Goal: Navigation & Orientation: Find specific page/section

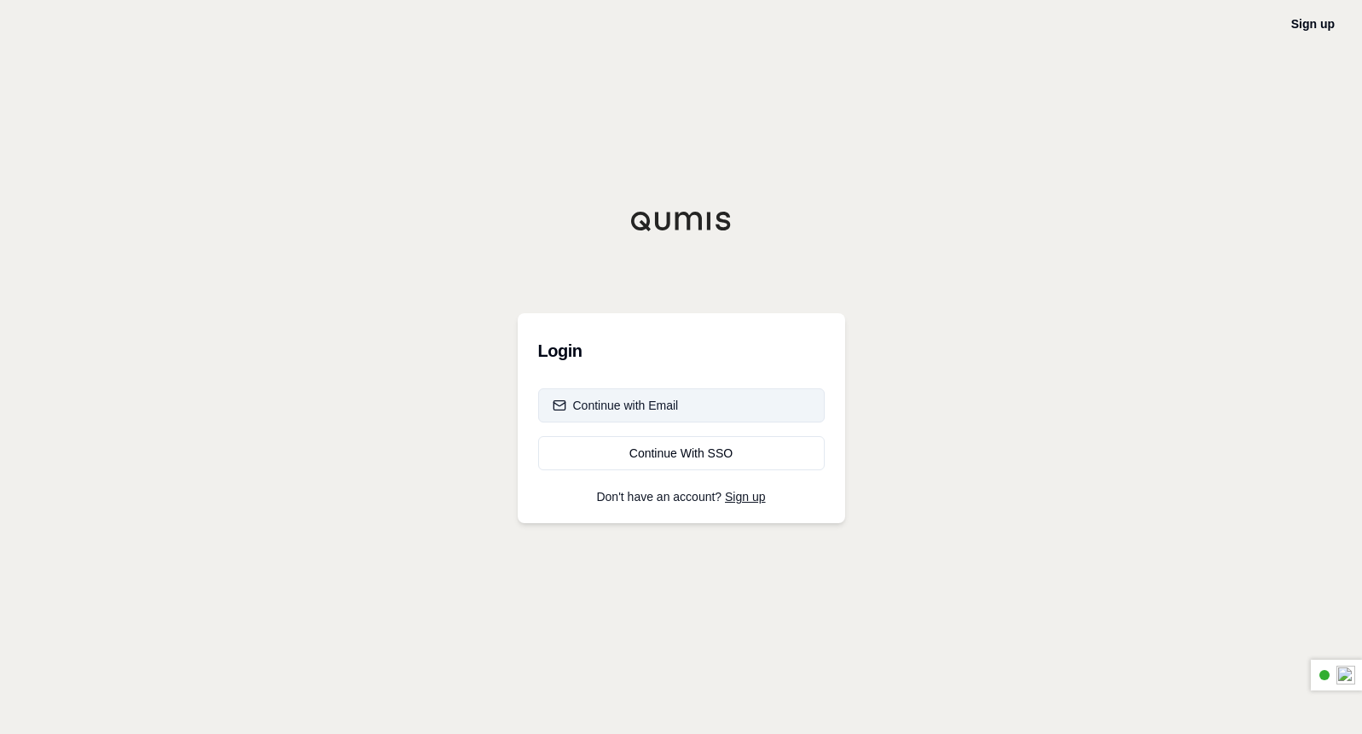
click at [653, 409] on div "Continue with Email" at bounding box center [616, 405] width 126 height 17
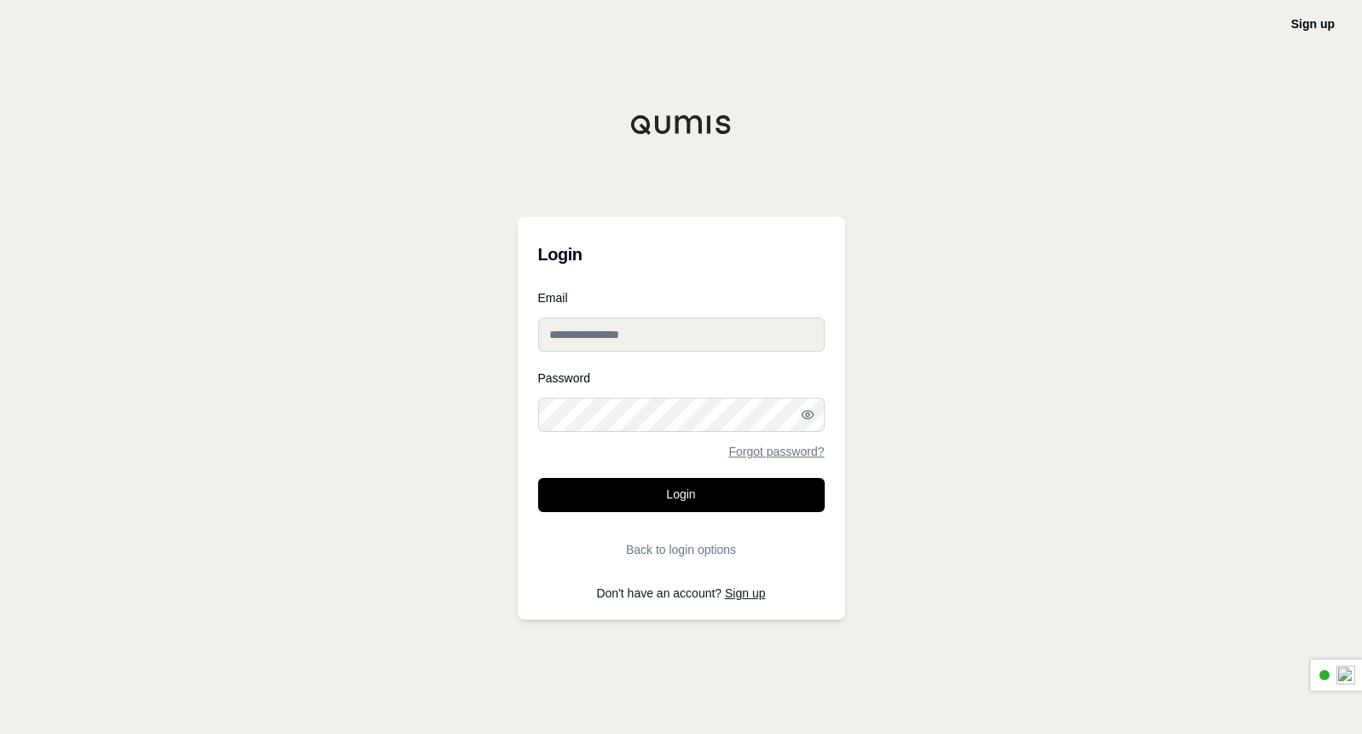
type input "**********"
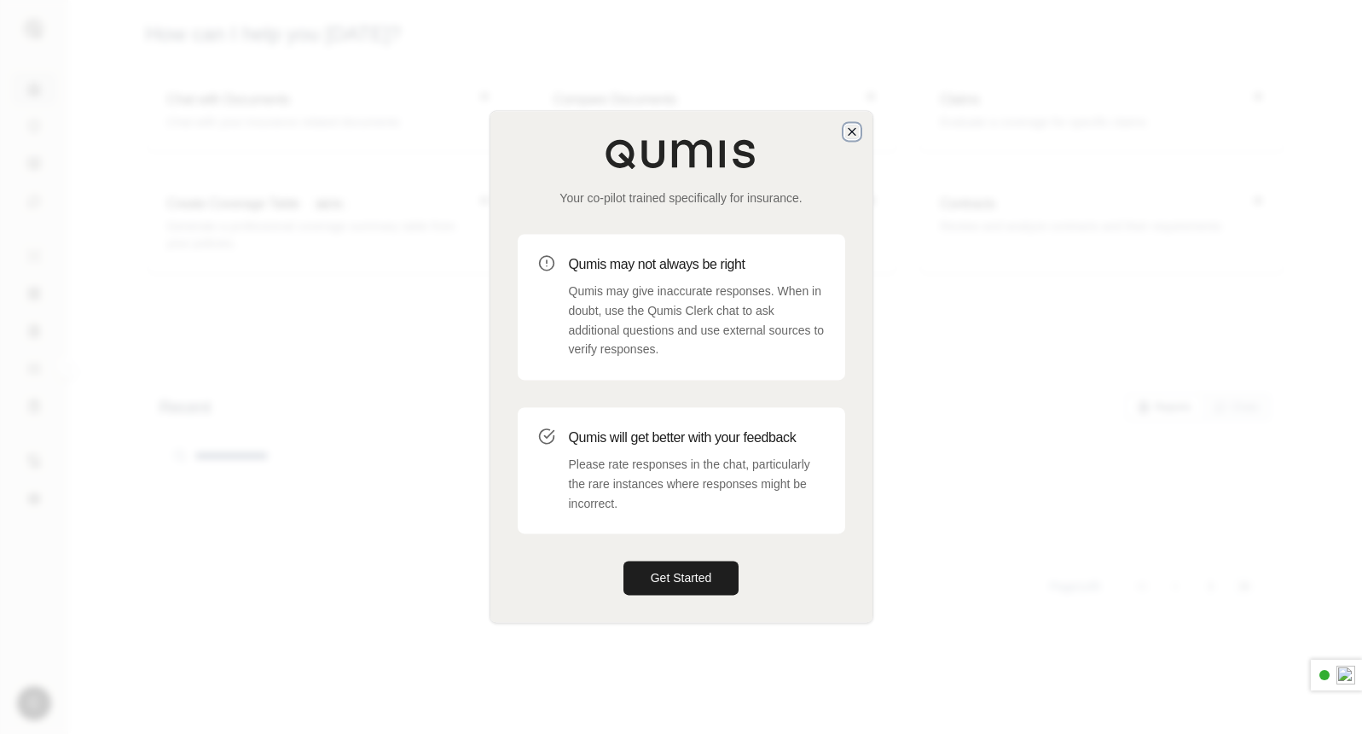
drag, startPoint x: 857, startPoint y: 133, endPoint x: 848, endPoint y: 128, distance: 10.7
click at [854, 131] on icon "button" at bounding box center [852, 132] width 14 height 14
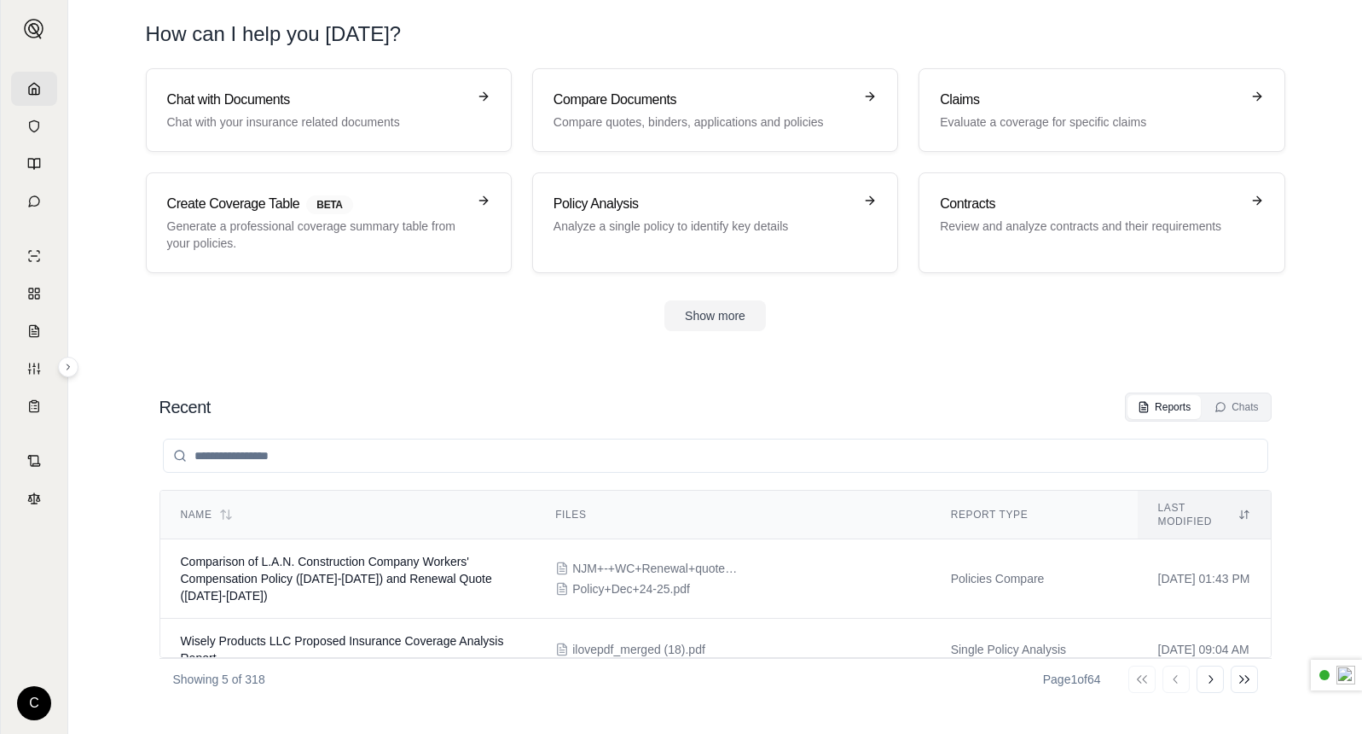
click at [36, 687] on html "C How can I help you [DATE]? Chat with Documents Chat with your insurance relat…" at bounding box center [681, 367] width 1362 height 734
click at [96, 578] on link "Member Portal" at bounding box center [74, 574] width 141 height 27
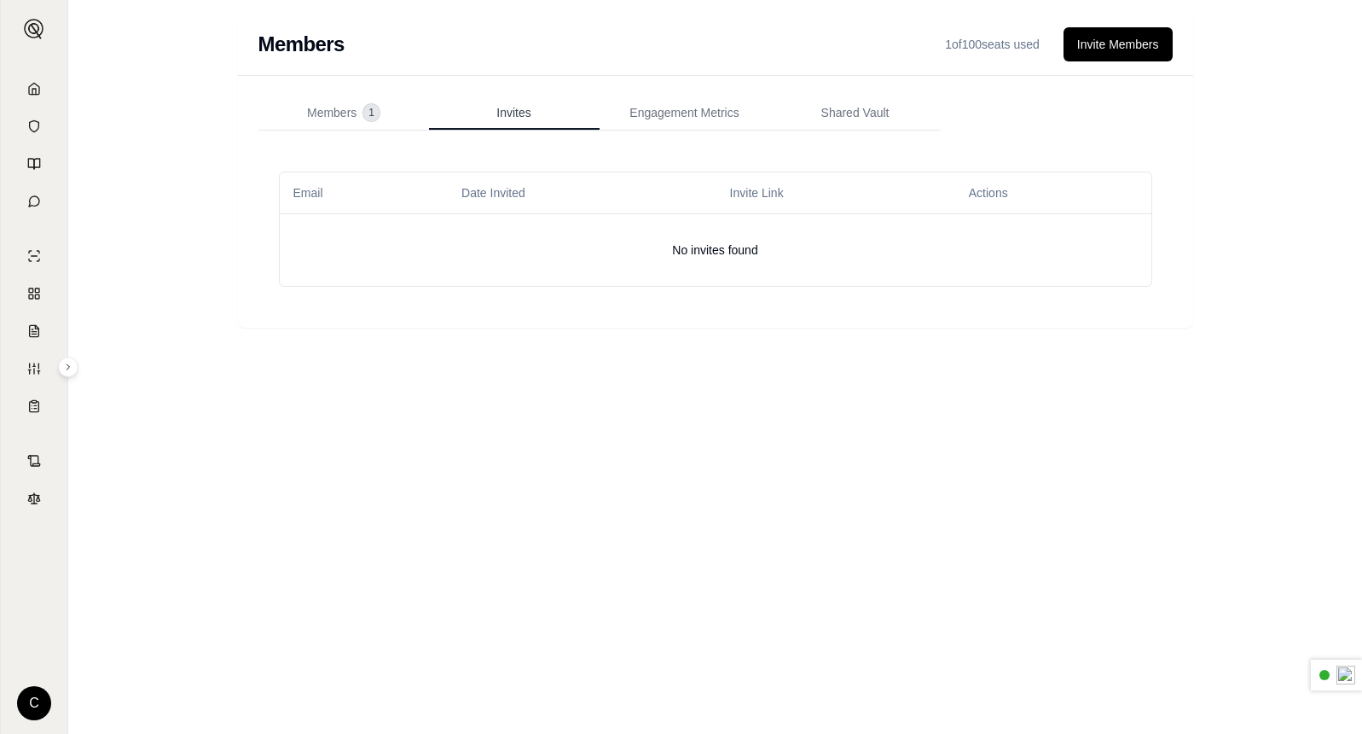
click at [517, 111] on span "Invites" at bounding box center [513, 112] width 34 height 17
click at [375, 105] on span "1" at bounding box center [371, 112] width 16 height 17
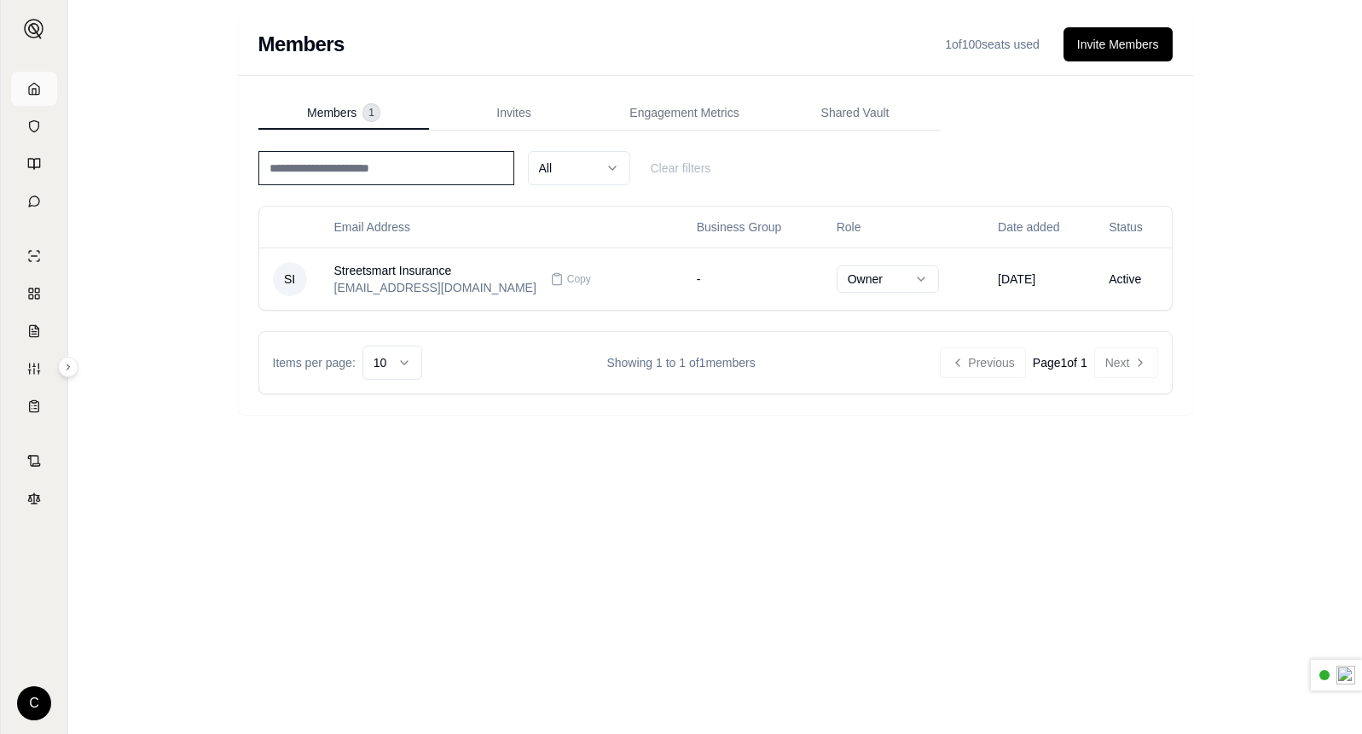
click at [31, 86] on icon at bounding box center [34, 89] width 14 height 14
